Goal: Task Accomplishment & Management: Manage account settings

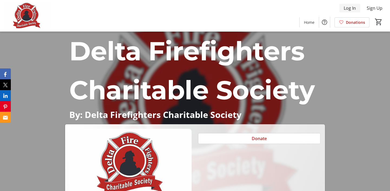
click at [354, 7] on span "Log In" at bounding box center [350, 8] width 12 height 7
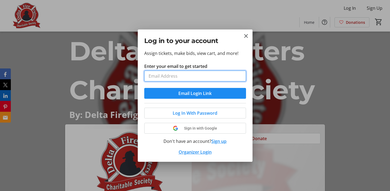
type input "wbalzer257@deltafirefighters.com"
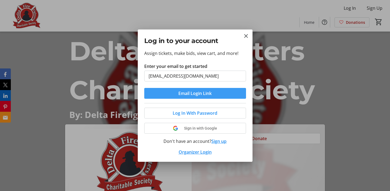
click at [176, 93] on span "submit" at bounding box center [195, 93] width 102 height 13
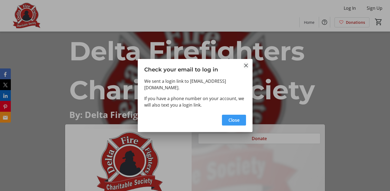
click at [246, 64] on mat-icon "Close" at bounding box center [246, 65] width 7 height 7
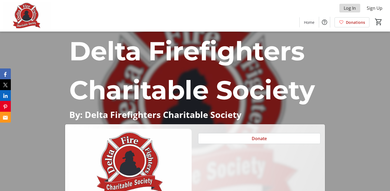
click at [350, 8] on span "Log In" at bounding box center [350, 8] width 12 height 7
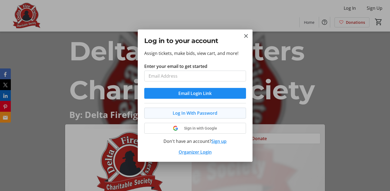
click at [212, 116] on span "Log In With Password" at bounding box center [195, 113] width 45 height 7
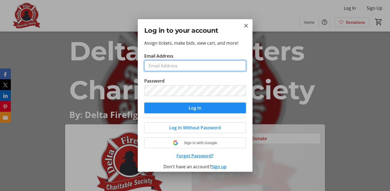
type input "wbalzer257@deltafirefighters.com"
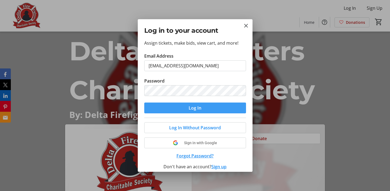
click at [190, 111] on span "Log In" at bounding box center [195, 108] width 13 height 7
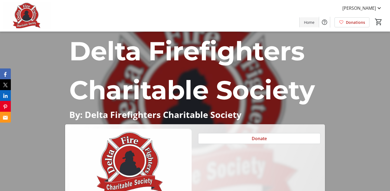
click at [312, 21] on span "Home" at bounding box center [309, 23] width 11 height 6
click at [371, 8] on span "Warren Balzer" at bounding box center [360, 8] width 34 height 7
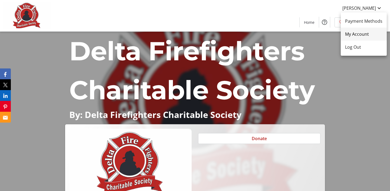
click at [359, 33] on span "My Account" at bounding box center [364, 34] width 37 height 7
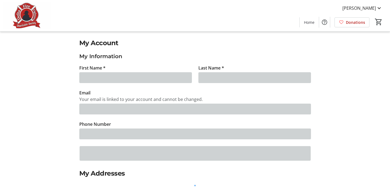
type input "Warren"
type input "Balzer"
type input "wbalzer257@deltafirefighters.com"
type input "(778) 808-6476"
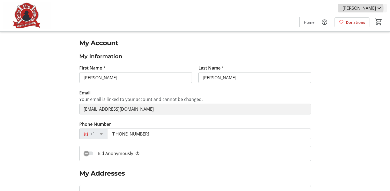
click at [366, 8] on span "Warren Balzer" at bounding box center [360, 8] width 34 height 7
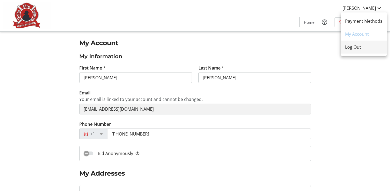
click at [353, 47] on span "Log Out" at bounding box center [364, 47] width 37 height 7
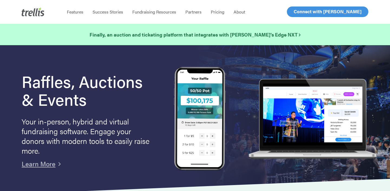
click at [303, 12] on span "Log In" at bounding box center [300, 11] width 13 height 7
